Goal: Navigation & Orientation: Understand site structure

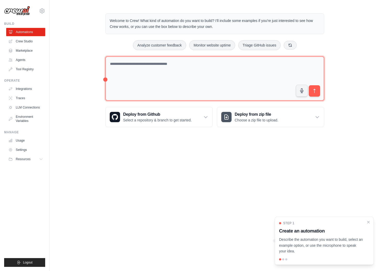
click at [184, 75] on textarea at bounding box center [214, 78] width 219 height 45
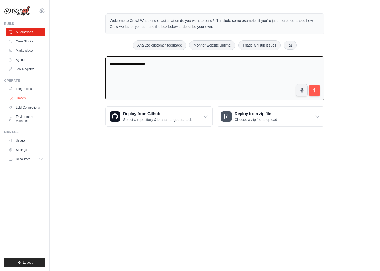
type textarea "**********"
click at [22, 99] on link "Traces" at bounding box center [26, 98] width 39 height 8
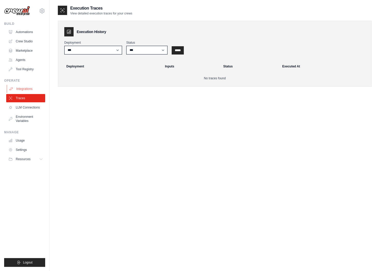
click at [21, 87] on link "Integrations" at bounding box center [26, 89] width 39 height 8
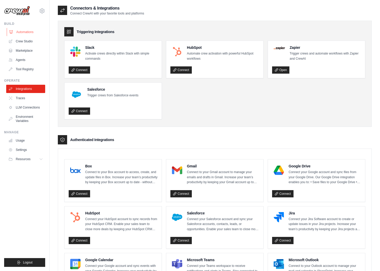
click at [24, 33] on link "Automations" at bounding box center [26, 32] width 39 height 8
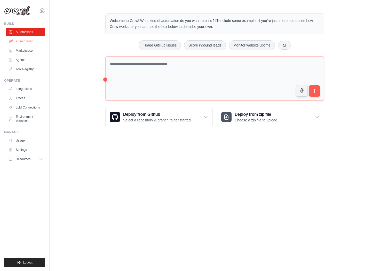
click at [26, 40] on link "Crew Studio" at bounding box center [26, 41] width 39 height 8
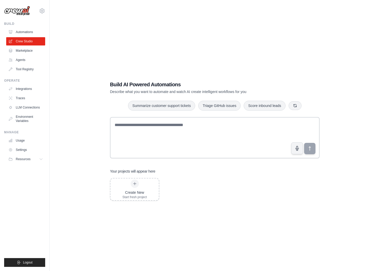
click at [26, 46] on ul "Automations Crew Studio Marketplace Agents Tool Registry" at bounding box center [25, 50] width 39 height 45
click at [27, 55] on ul "Automations Crew Studio Marketplace Agents Tool Registry" at bounding box center [25, 50] width 39 height 45
click at [26, 51] on link "Marketplace" at bounding box center [26, 50] width 39 height 8
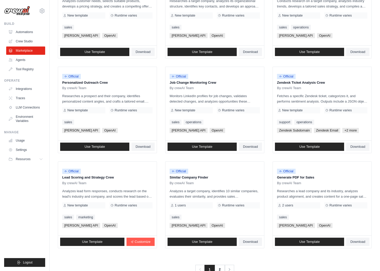
scroll to position [207, 0]
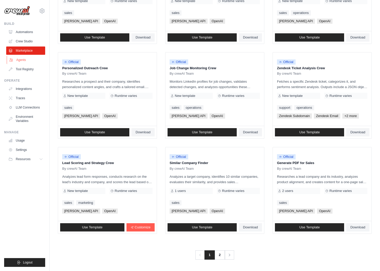
click at [18, 61] on link "Agents" at bounding box center [26, 60] width 39 height 8
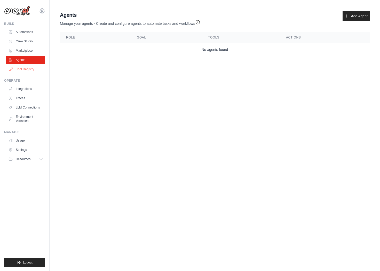
click at [19, 71] on link "Tool Registry" at bounding box center [26, 69] width 39 height 8
